Goal: Task Accomplishment & Management: Use online tool/utility

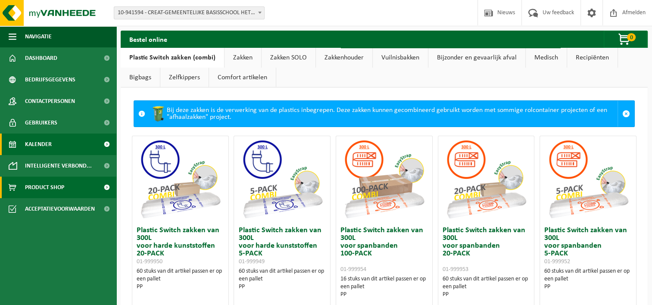
click at [34, 148] on span "Kalender" at bounding box center [38, 145] width 27 height 22
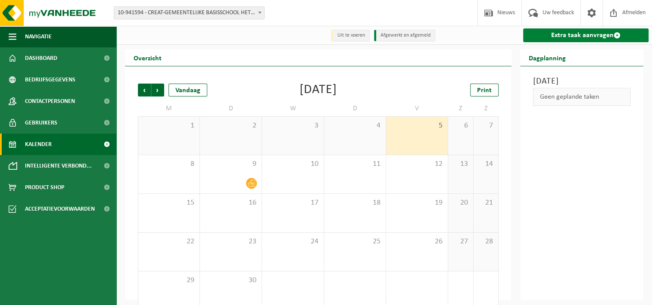
click at [573, 36] on link "Extra taak aanvragen" at bounding box center [585, 35] width 125 height 14
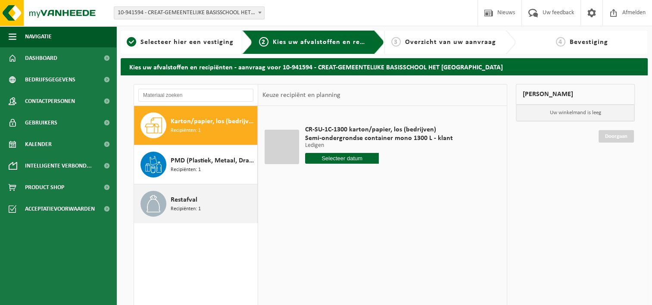
click at [178, 206] on span "Recipiënten: 1" at bounding box center [186, 209] width 30 height 8
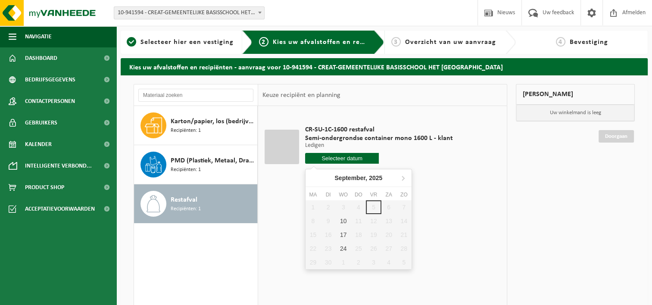
click at [335, 157] on input "text" at bounding box center [342, 158] width 74 height 11
click at [344, 221] on div "10" at bounding box center [343, 221] width 15 height 14
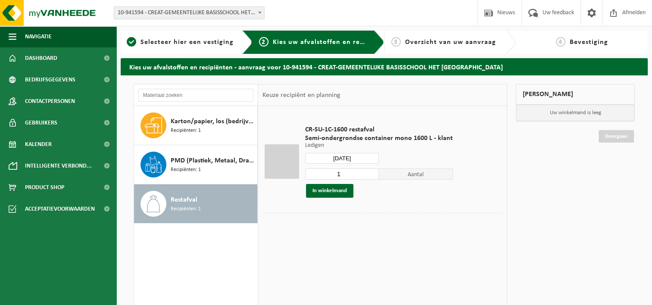
type input "Van 2025-09-10"
click at [342, 188] on button "In winkelmand" at bounding box center [329, 191] width 47 height 14
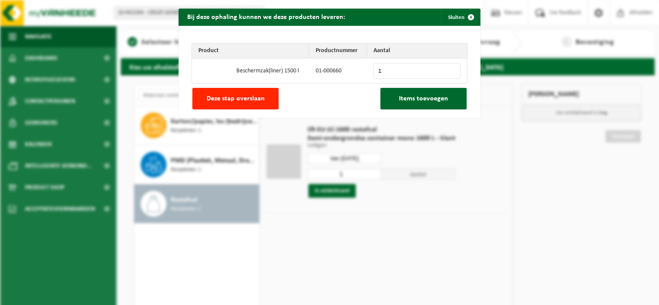
type input "1"
click at [450, 67] on input "1" at bounding box center [416, 71] width 87 height 16
click at [440, 100] on span "Items toevoegen" at bounding box center [423, 98] width 49 height 7
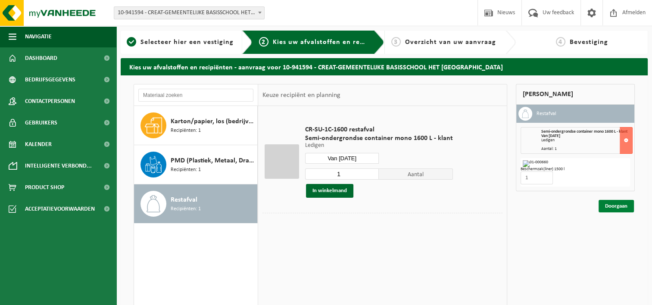
click at [616, 203] on link "Doorgaan" at bounding box center [616, 206] width 35 height 13
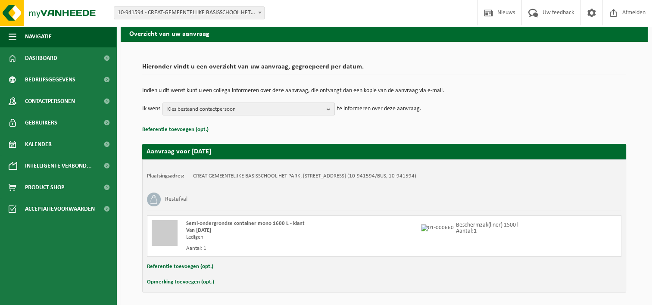
scroll to position [64, 0]
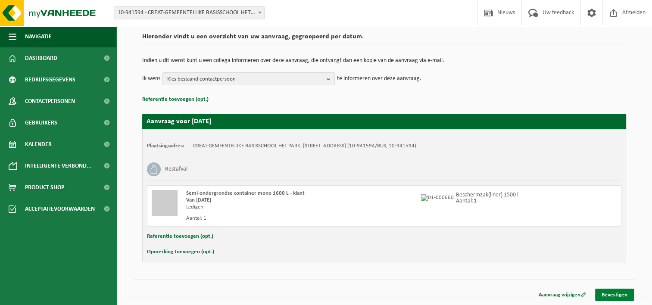
click at [606, 295] on link "Bevestigen" at bounding box center [614, 295] width 39 height 13
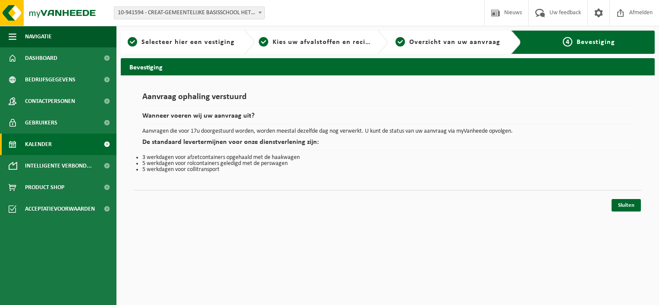
click at [57, 142] on link "Kalender" at bounding box center [58, 145] width 116 height 22
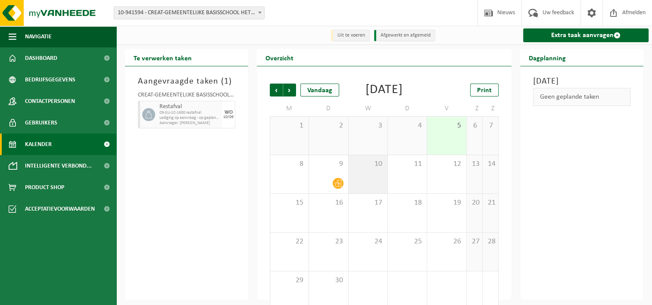
click at [372, 192] on div "10" at bounding box center [368, 174] width 39 height 38
